Goal: Task Accomplishment & Management: Use online tool/utility

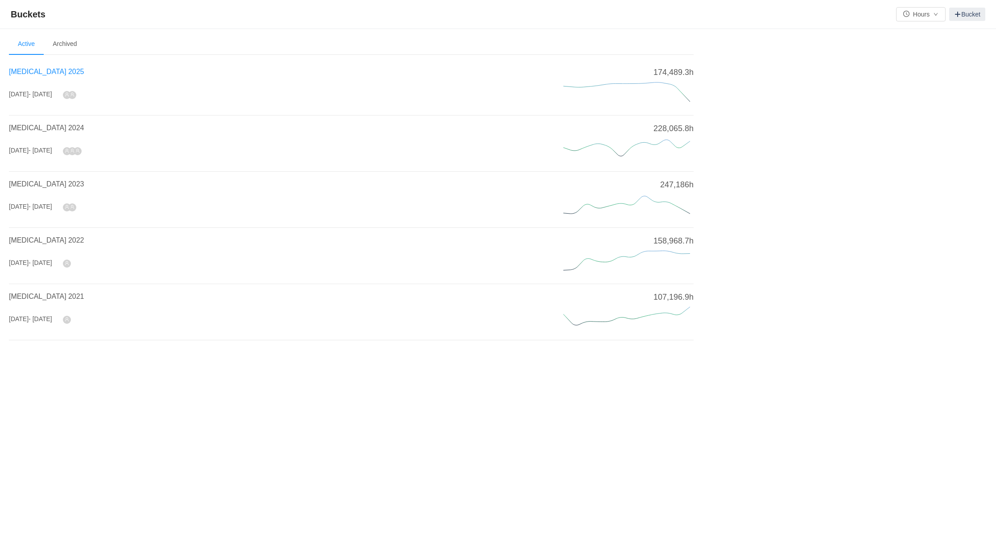
click at [29, 70] on span "[MEDICAL_DATA] 2025" at bounding box center [46, 72] width 75 height 8
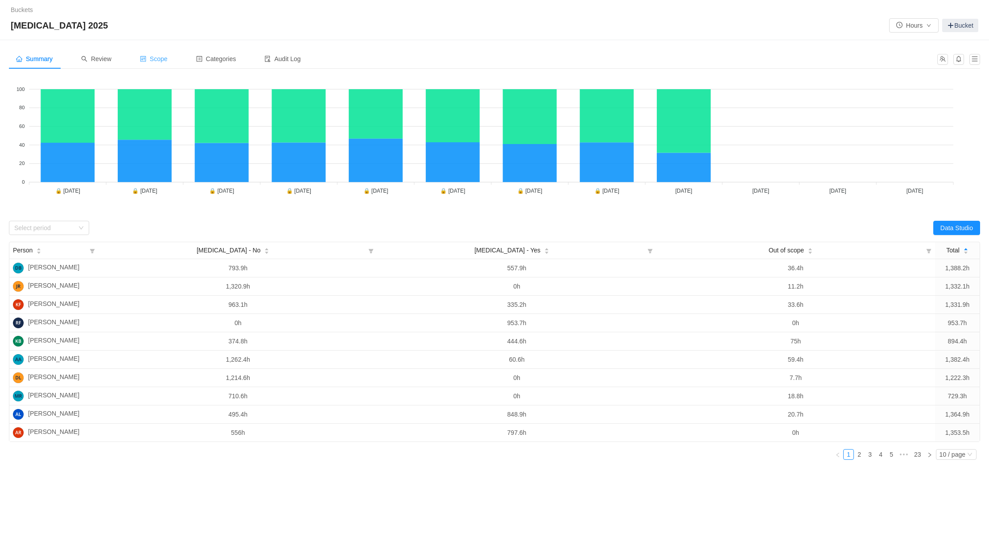
click at [157, 60] on span "Scope" at bounding box center [154, 58] width 28 height 7
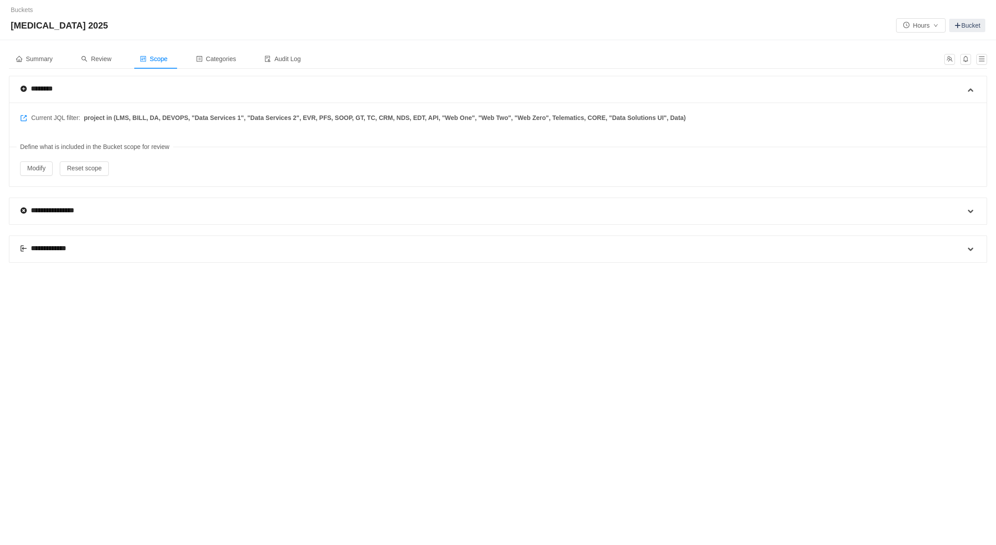
click at [47, 246] on div "**********" at bounding box center [48, 248] width 56 height 11
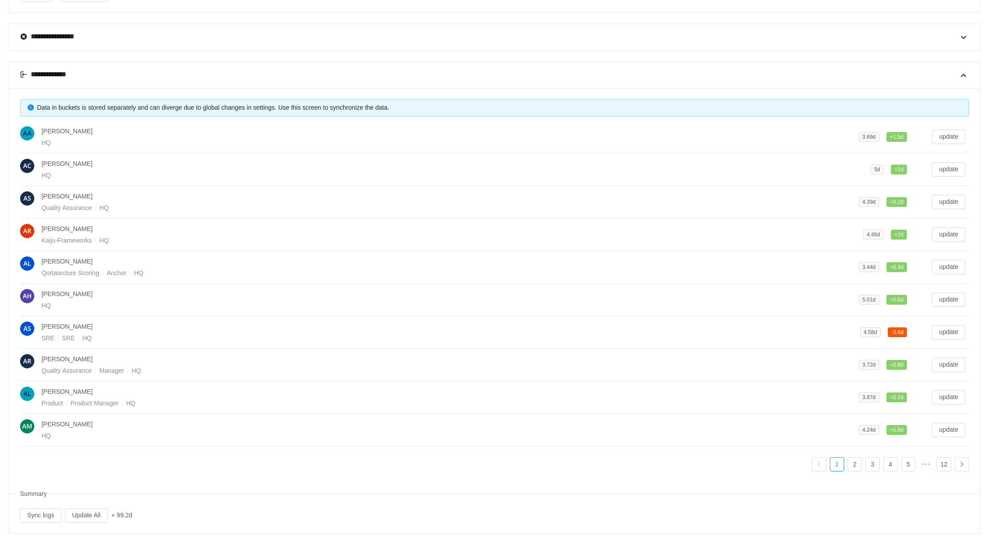
scroll to position [181, 0]
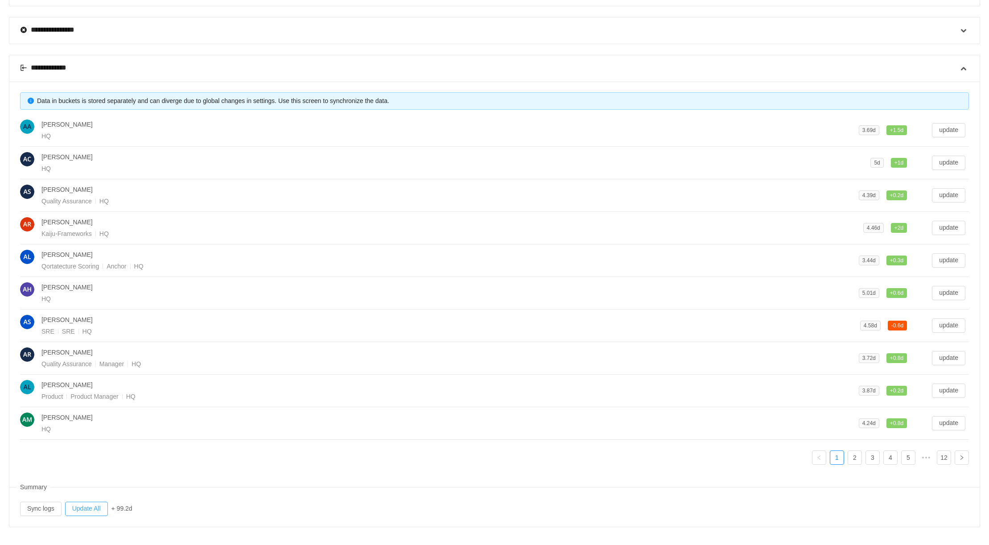
click at [87, 504] on button "Update All" at bounding box center [86, 509] width 43 height 14
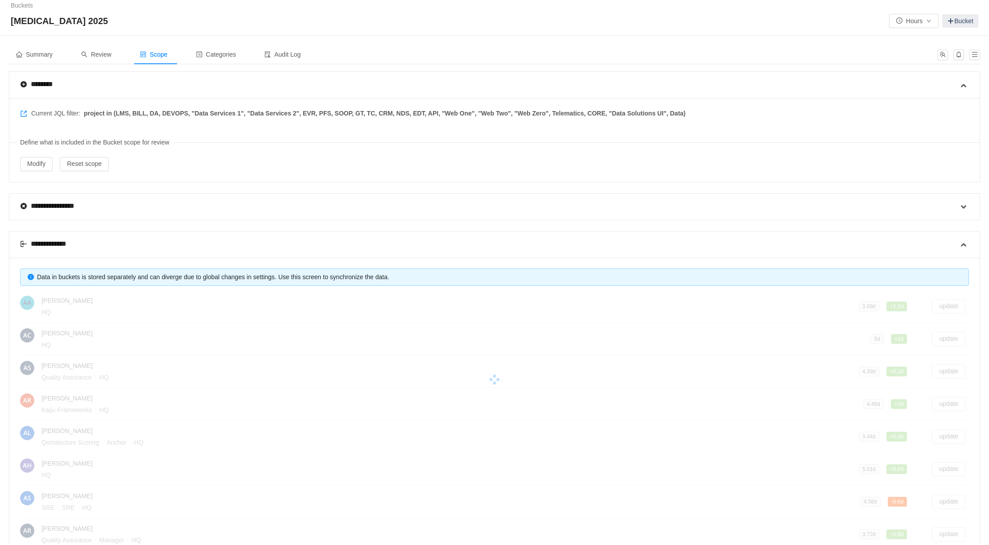
scroll to position [0, 0]
